Goal: Information Seeking & Learning: Check status

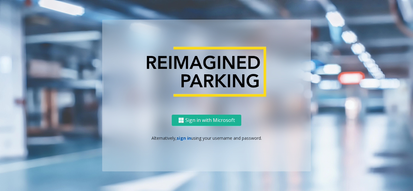
click at [179, 140] on link "sign in" at bounding box center [183, 138] width 15 height 6
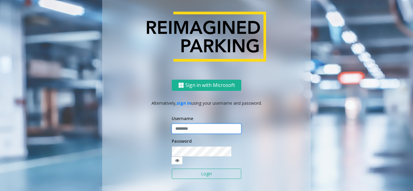
click at [179, 134] on input "text" at bounding box center [207, 129] width 70 height 10
paste input "*******"
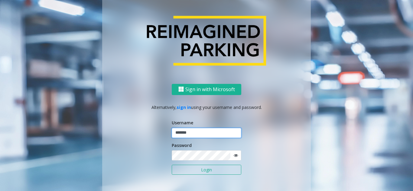
type input "*******"
click at [188, 161] on form "Username ******* Password Login" at bounding box center [207, 150] width 70 height 62
click at [212, 171] on button "Login" at bounding box center [207, 170] width 70 height 10
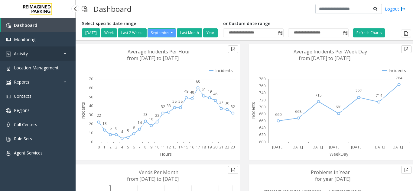
click at [27, 57] on link "Activity" at bounding box center [38, 54] width 76 height 14
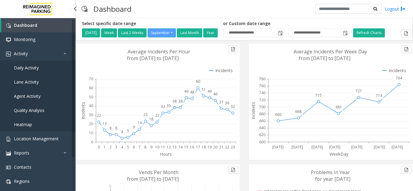
click at [32, 69] on span "Daily Activity" at bounding box center [26, 68] width 25 height 6
click at [30, 82] on span "Lane Activity" at bounding box center [26, 82] width 25 height 6
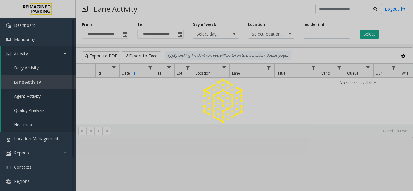
click at [35, 64] on div at bounding box center [206, 95] width 413 height 191
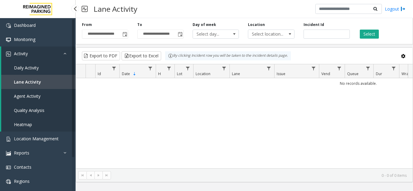
click at [35, 69] on span "Daily Activity" at bounding box center [26, 68] width 25 height 6
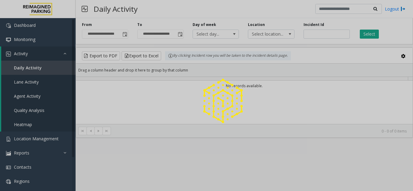
click at [310, 33] on div at bounding box center [206, 95] width 413 height 191
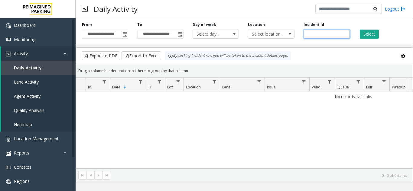
click at [312, 38] on input "number" at bounding box center [326, 34] width 46 height 9
paste input "*******"
type input "*******"
click at [372, 34] on button "Select" at bounding box center [369, 34] width 19 height 9
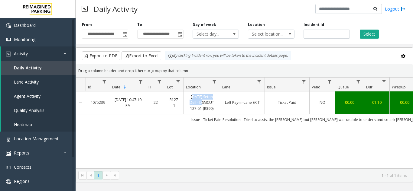
drag, startPoint x: 186, startPoint y: 98, endPoint x: 196, endPoint y: 102, distance: 11.7
click at [196, 102] on td "[DATE] Seton Dell - DSMCUT 127-51 (R390)" at bounding box center [201, 103] width 36 height 23
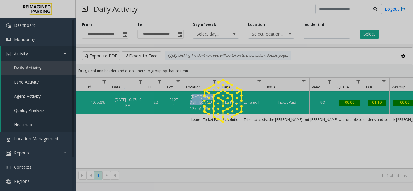
copy link "[DATE] Seton Dell"
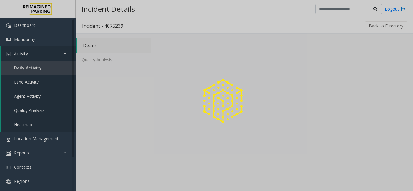
click at [25, 141] on div at bounding box center [206, 95] width 413 height 191
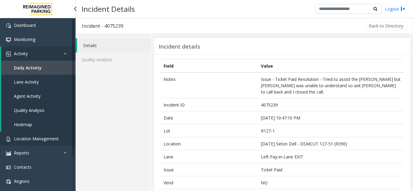
click at [35, 137] on span "Location Management" at bounding box center [36, 139] width 45 height 6
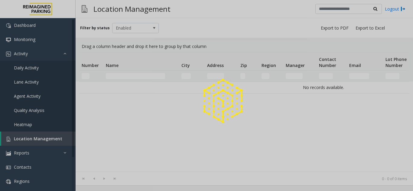
click at [51, 142] on div at bounding box center [206, 95] width 413 height 191
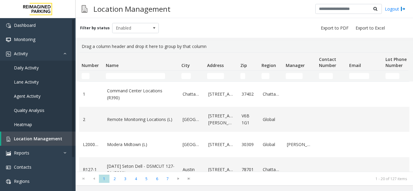
click at [134, 80] on td "Name Filter" at bounding box center [141, 76] width 76 height 11
click at [131, 78] on input "Name Filter" at bounding box center [135, 76] width 59 height 6
paste input "**********"
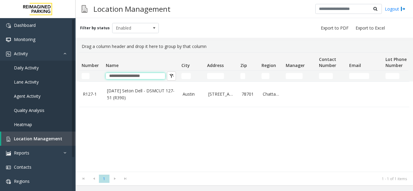
type input "**********"
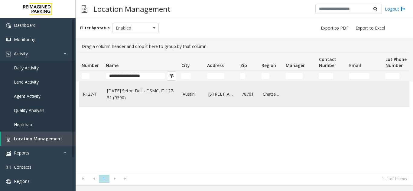
click at [107, 98] on td "[DATE] Seton Dell - DSMCUT 127-51 (R390)" at bounding box center [141, 94] width 76 height 25
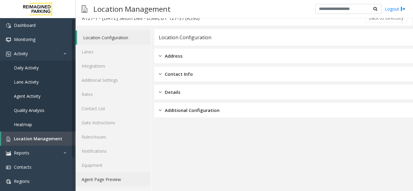
click at [107, 180] on link "Agent Page Preview" at bounding box center [113, 180] width 75 height 14
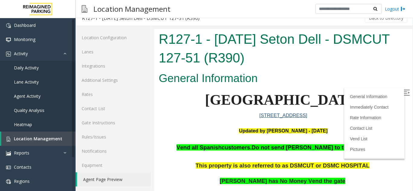
click at [403, 90] on label at bounding box center [407, 93] width 9 height 9
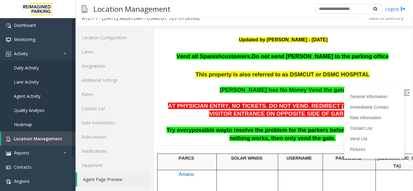
scroll to position [91, 0]
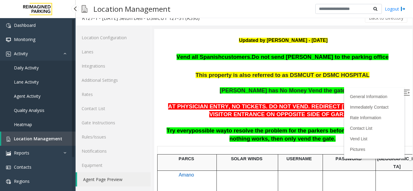
click at [18, 72] on link "Daily Activity" at bounding box center [38, 68] width 76 height 14
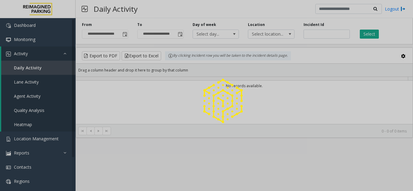
click at [317, 33] on div at bounding box center [206, 95] width 413 height 191
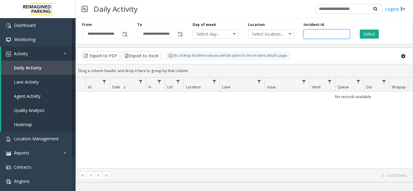
click at [317, 35] on input "number" at bounding box center [326, 34] width 46 height 9
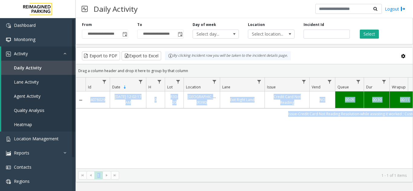
drag, startPoint x: 208, startPoint y: 164, endPoint x: 310, endPoint y: 172, distance: 102.1
click at [310, 172] on kendo-grid "Export to PDF Export to Excel By clicking Incident row you will be taken to the…" at bounding box center [244, 114] width 337 height 135
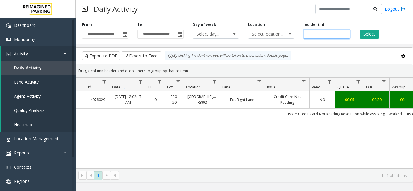
click at [317, 32] on input "number" at bounding box center [326, 34] width 46 height 9
paste input "*******"
type input "*******"
click at [370, 35] on button "Select" at bounding box center [369, 34] width 19 height 9
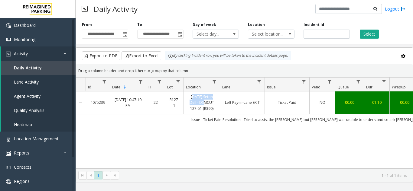
drag, startPoint x: 186, startPoint y: 98, endPoint x: 197, endPoint y: 102, distance: 11.1
click at [197, 102] on td "[DATE] Seton Dell - DSMCUT 127-51 (R390)" at bounding box center [201, 103] width 36 height 23
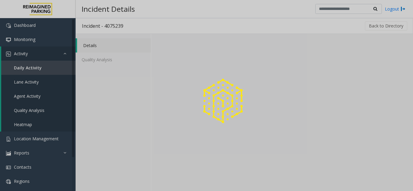
click at [27, 90] on div at bounding box center [206, 95] width 413 height 191
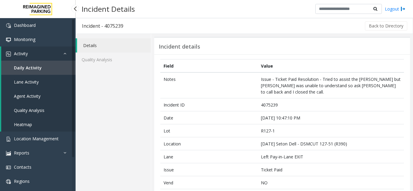
click at [31, 95] on span "Agent Activity" at bounding box center [27, 96] width 27 height 6
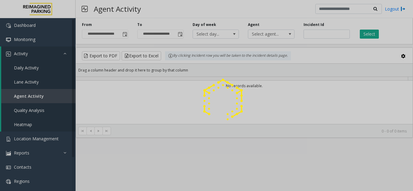
click at [34, 81] on div at bounding box center [206, 95] width 413 height 191
click at [31, 112] on div at bounding box center [206, 95] width 413 height 191
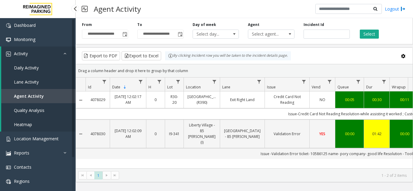
click at [21, 61] on link "Daily Activity" at bounding box center [38, 68] width 74 height 14
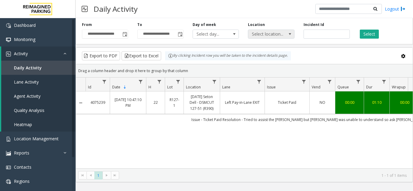
click at [270, 38] on span "Select location..." at bounding box center [266, 34] width 37 height 8
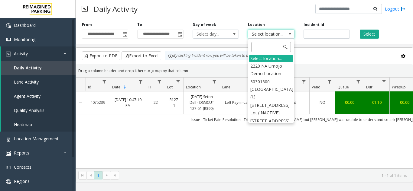
click at [262, 51] on input at bounding box center [271, 47] width 40 height 10
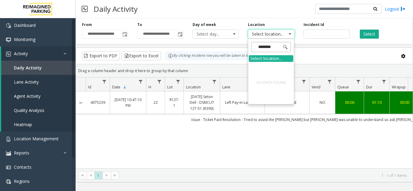
drag, startPoint x: 277, startPoint y: 50, endPoint x: 253, endPoint y: 50, distance: 23.9
click at [253, 50] on input "*******" at bounding box center [271, 47] width 40 height 10
type input "*******"
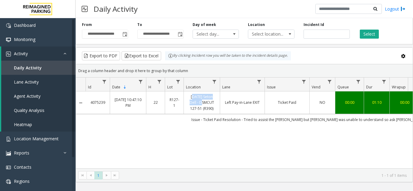
drag, startPoint x: 186, startPoint y: 96, endPoint x: 196, endPoint y: 103, distance: 12.7
click at [196, 103] on td "[DATE] Seton Dell - DSMCUT 127-51 (R390)" at bounding box center [201, 103] width 36 height 23
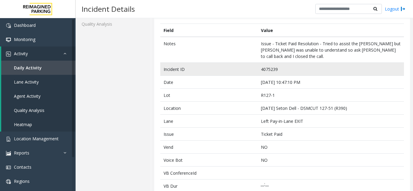
scroll to position [91, 0]
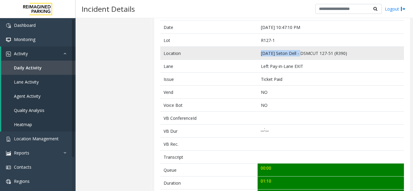
drag, startPoint x: 259, startPoint y: 56, endPoint x: 300, endPoint y: 55, distance: 41.1
click at [300, 55] on td "[DATE] Seton Dell - DSMCUT 127-51 (R390)" at bounding box center [330, 53] width 146 height 13
copy td "[DATE] Seton Dell"
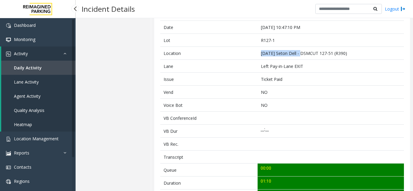
click at [40, 68] on span "Daily Activity" at bounding box center [28, 68] width 28 height 6
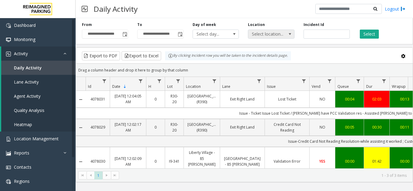
click at [269, 36] on span "Select location..." at bounding box center [266, 34] width 37 height 8
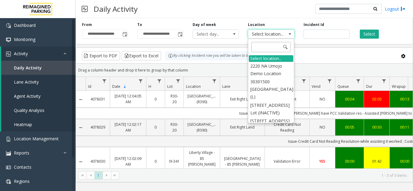
click at [259, 49] on input at bounding box center [271, 47] width 40 height 10
type input "**********"
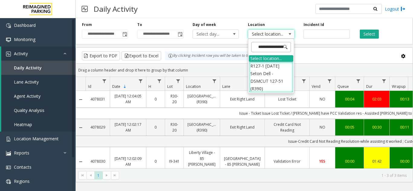
scroll to position [0, 16]
click at [269, 74] on li "R127-1 [DATE] Seton Dell - DSMCUT 127-51 (R390)" at bounding box center [271, 77] width 44 height 31
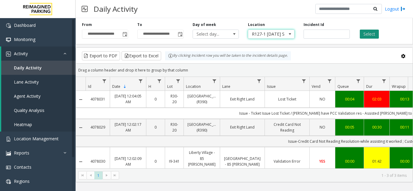
click at [369, 35] on button "Select" at bounding box center [369, 34] width 19 height 9
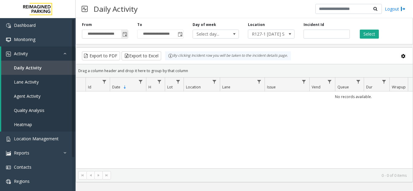
click at [125, 36] on span "Toggle popup" at bounding box center [124, 34] width 5 height 5
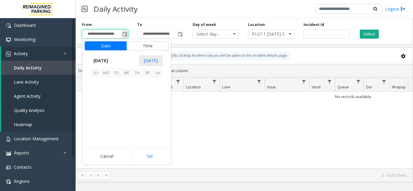
scroll to position [108465, 0]
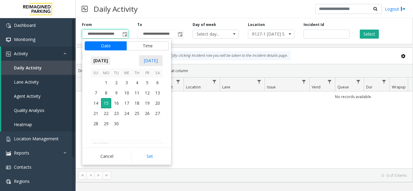
click at [96, 65] on span "[DATE]" at bounding box center [101, 60] width 20 height 9
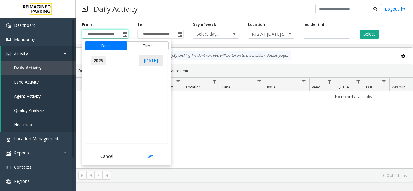
scroll to position [6452, 0]
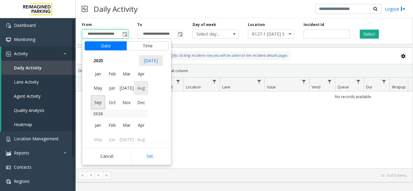
click at [137, 89] on span "Aug" at bounding box center [141, 88] width 15 height 15
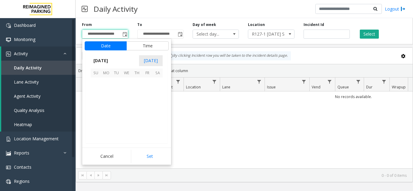
scroll to position [108393, 0]
click at [156, 156] on button "Set" at bounding box center [150, 156] width 38 height 13
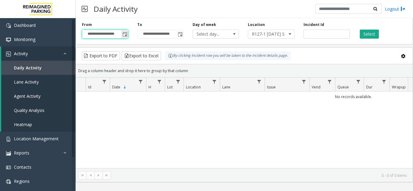
click at [125, 32] on span "Toggle popup" at bounding box center [124, 34] width 5 height 5
click at [124, 34] on span "Toggle popup" at bounding box center [124, 34] width 5 height 5
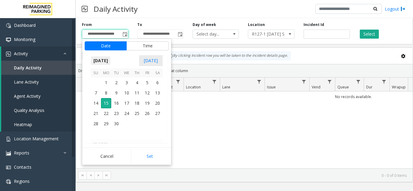
click at [111, 63] on span "[DATE]" at bounding box center [101, 60] width 20 height 9
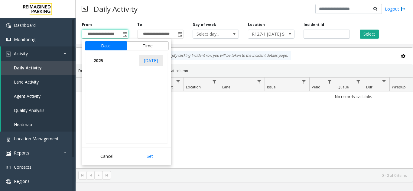
scroll to position [6452, 0]
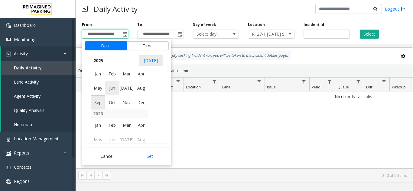
click at [112, 88] on span "Jun" at bounding box center [112, 88] width 15 height 15
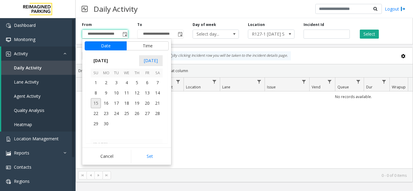
click at [98, 108] on span "15" at bounding box center [96, 103] width 10 height 10
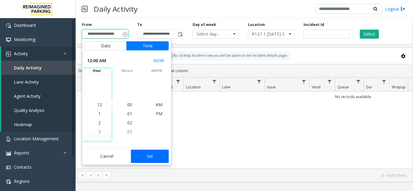
click at [140, 154] on button "Set" at bounding box center [150, 156] width 38 height 13
type input "**********"
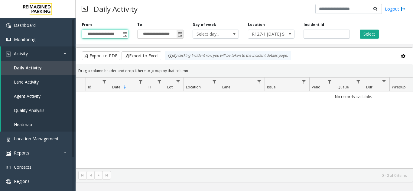
click at [179, 34] on span "Toggle popup" at bounding box center [180, 34] width 5 height 5
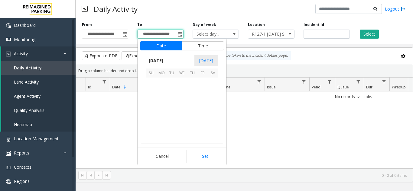
scroll to position [9, 0]
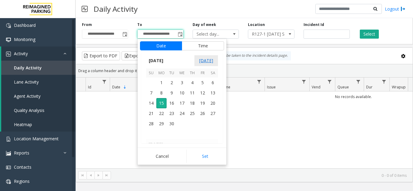
click at [198, 62] on span "[DATE]" at bounding box center [206, 60] width 24 height 11
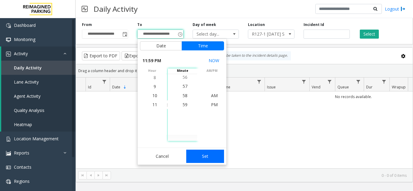
click at [198, 153] on button "Set" at bounding box center [205, 156] width 38 height 13
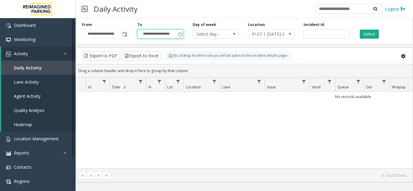
click at [365, 39] on div "**********" at bounding box center [244, 30] width 337 height 29
click at [364, 36] on button "Select" at bounding box center [369, 34] width 19 height 9
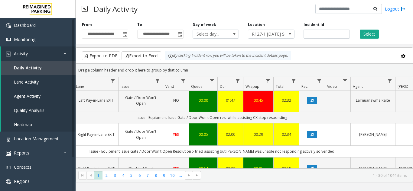
scroll to position [0, 147]
